Goal: Information Seeking & Learning: Find specific fact

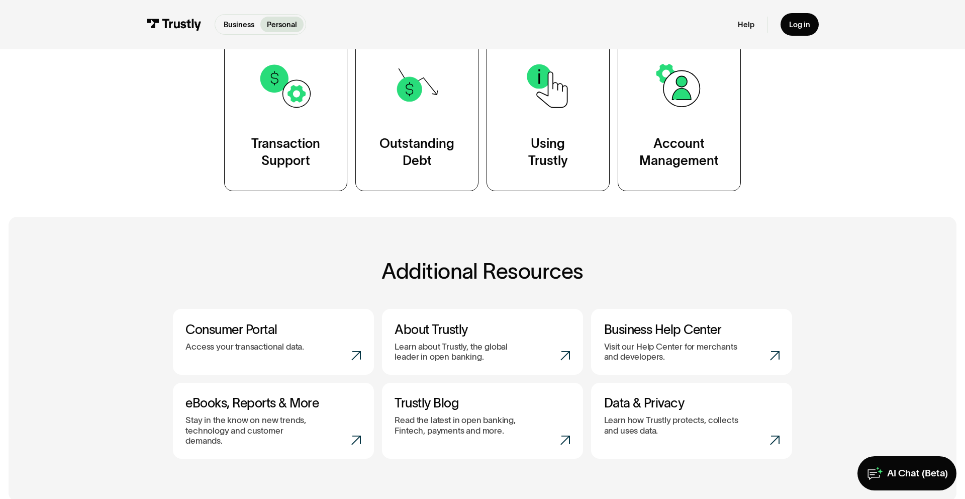
scroll to position [239, 0]
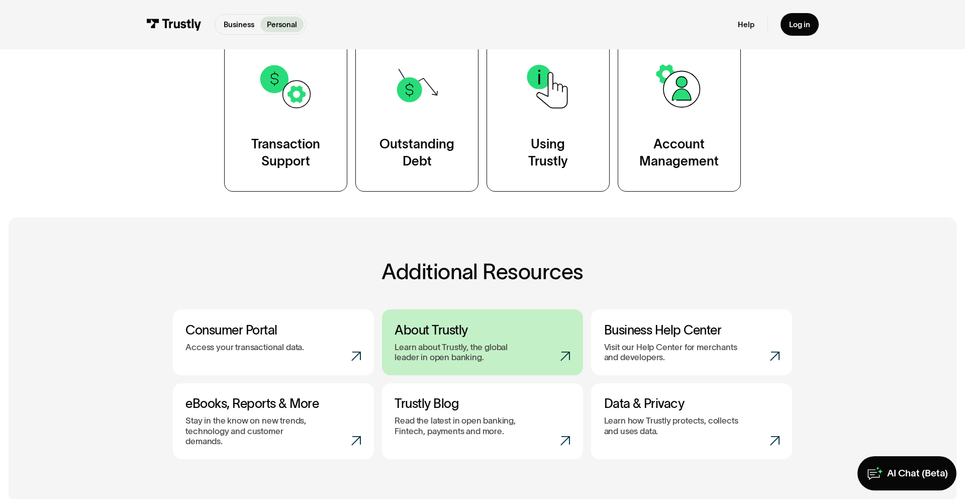
click at [472, 345] on p "Learn about Trustly, the global leader in open banking." at bounding box center [463, 352] width 136 height 21
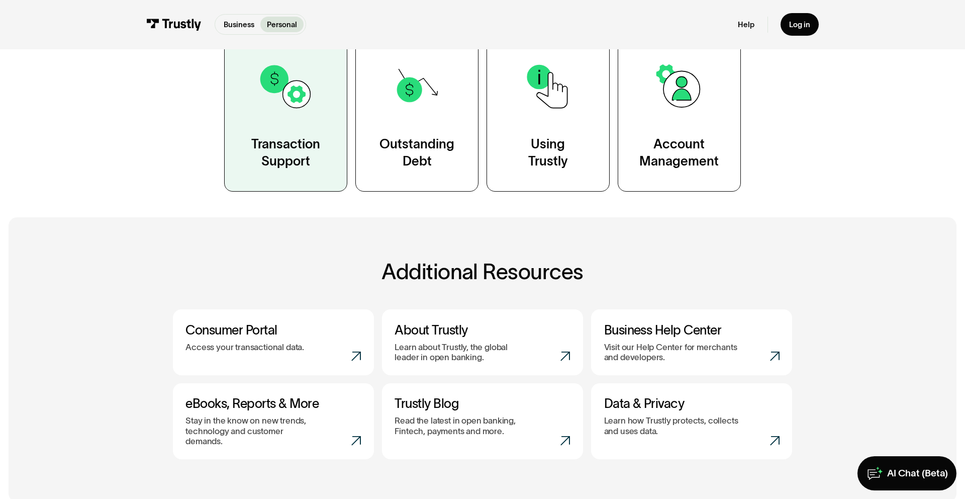
click at [268, 149] on div "Transaction Support" at bounding box center [285, 153] width 69 height 34
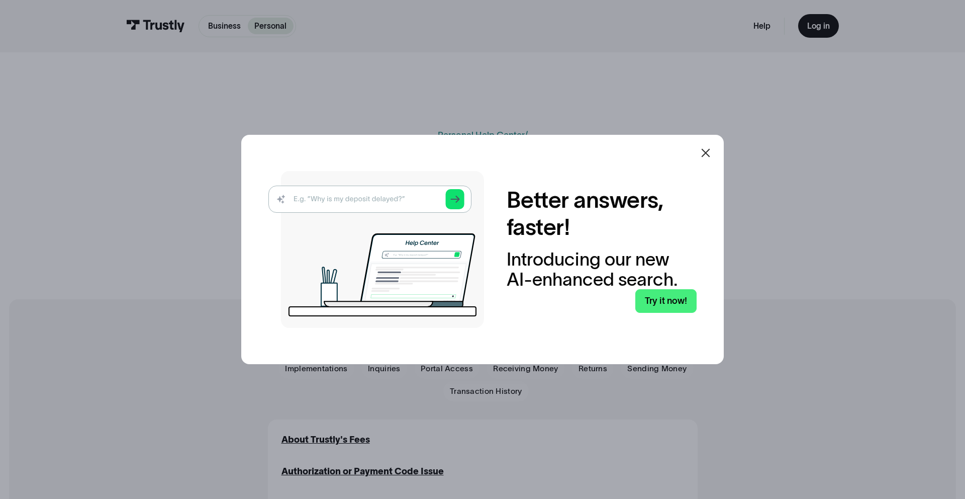
drag, startPoint x: 709, startPoint y: 151, endPoint x: 466, endPoint y: 255, distance: 264.6
click at [708, 151] on icon at bounding box center [706, 153] width 12 height 12
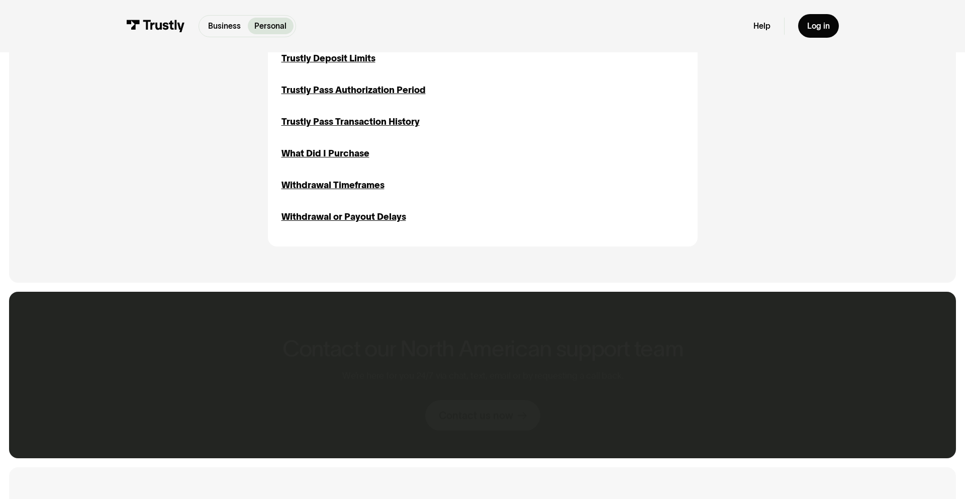
scroll to position [1383, 0]
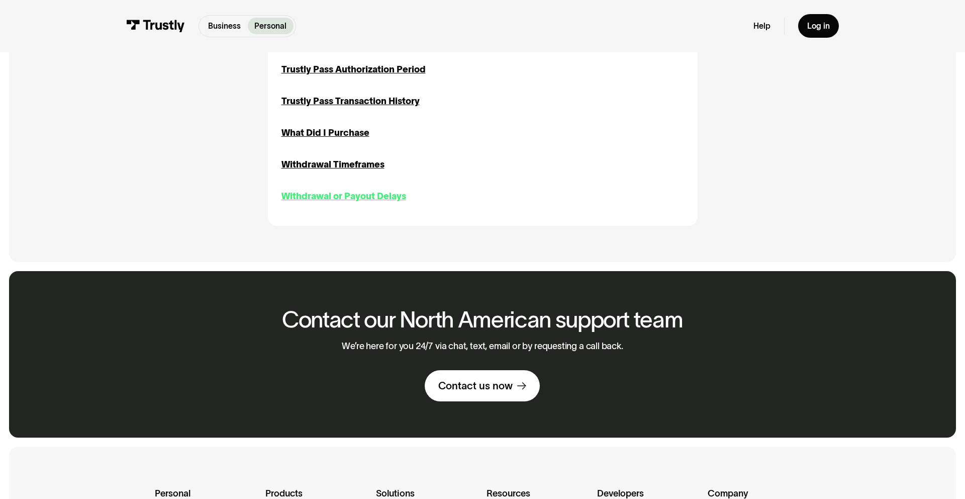
click at [344, 190] on div "Withdrawal or Payout Delays" at bounding box center [343, 197] width 125 height 14
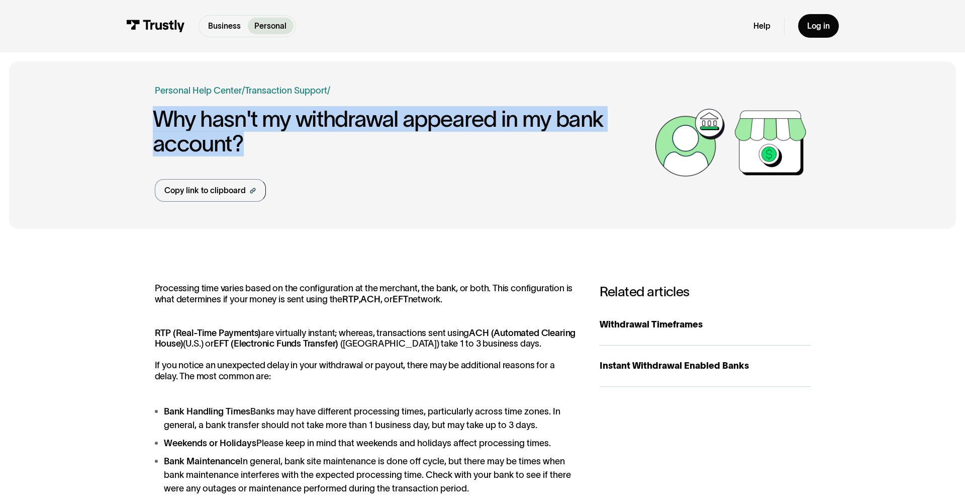
drag, startPoint x: 233, startPoint y: 141, endPoint x: 150, endPoint y: 122, distance: 85.7
click at [150, 122] on div "Business Help Center Personal Help Center / Personal Business Transaction Suppo…" at bounding box center [482, 145] width 947 height 168
copy h1 "Why hasn't my withdrawal appeared in my bank account?"
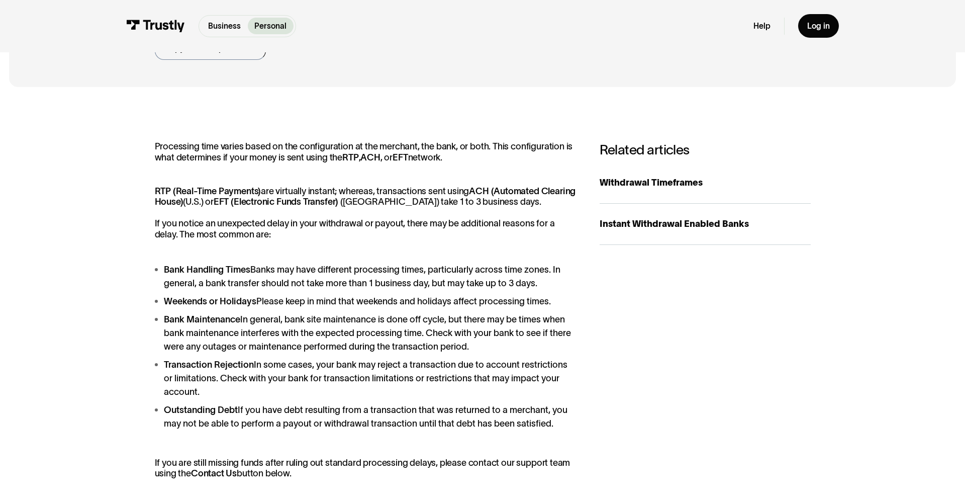
scroll to position [129, 0]
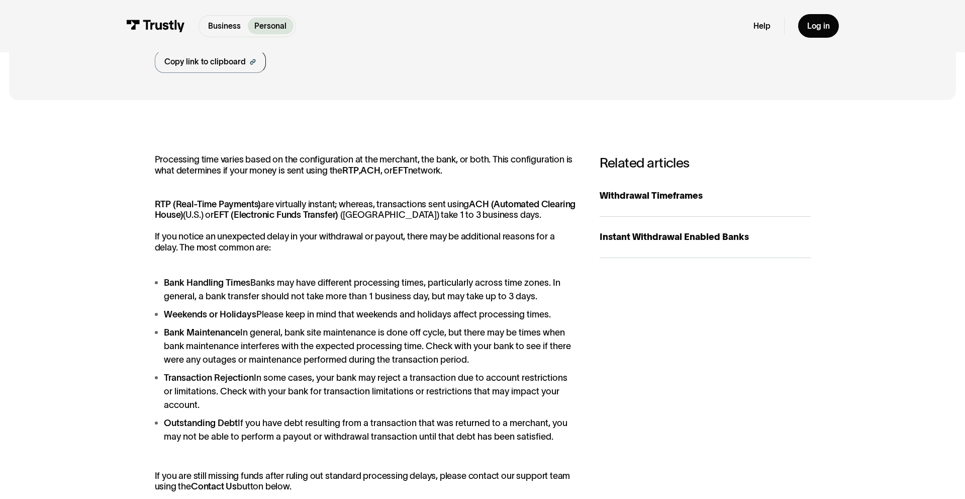
drag, startPoint x: 319, startPoint y: 217, endPoint x: 153, endPoint y: 154, distance: 177.4
click at [153, 154] on div "Processing time varies based on the configuration at the merchant, the bank, or…" at bounding box center [482, 377] width 947 height 537
copy div "Processing time varies based on the configuration at the merchant, the bank, or…"
